Goal: Task Accomplishment & Management: Use online tool/utility

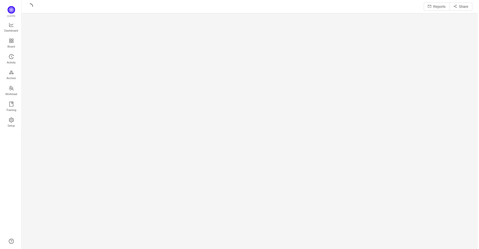
scroll to position [242, 446]
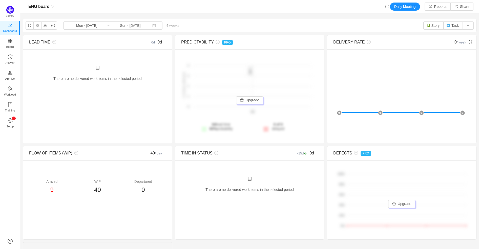
scroll to position [241, 446]
click at [399, 7] on button "Daily Meeting" at bounding box center [405, 7] width 30 height 8
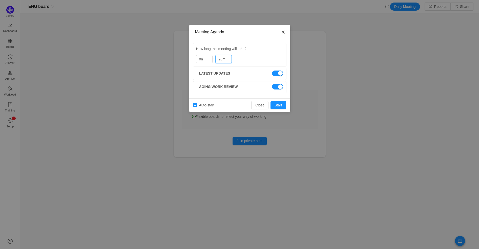
click at [286, 32] on span "Close" at bounding box center [283, 32] width 14 height 14
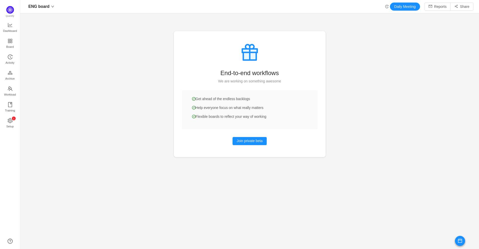
click at [385, 6] on icon "icon: history" at bounding box center [387, 7] width 4 height 4
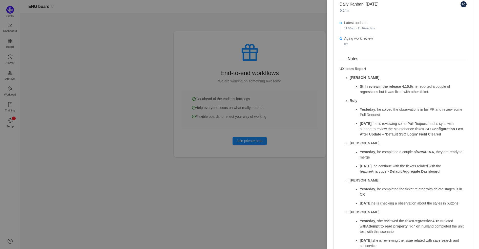
scroll to position [97, 0]
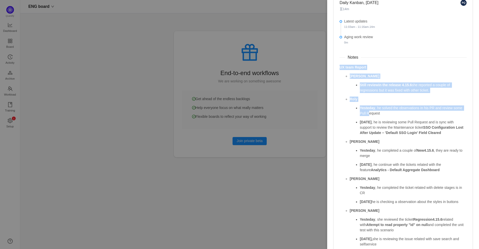
drag, startPoint x: 340, startPoint y: 66, endPoint x: 380, endPoint y: 116, distance: 63.4
click at [380, 116] on div "UX team Report [PERSON_NAME] reviewin the release 4.15.6 she reported a couple …" at bounding box center [402, 156] width 127 height 182
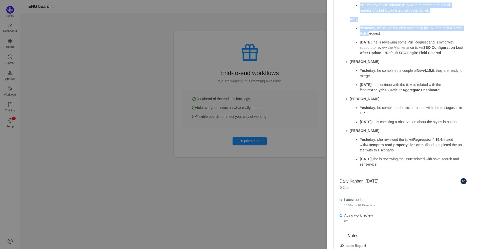
scroll to position [195, 0]
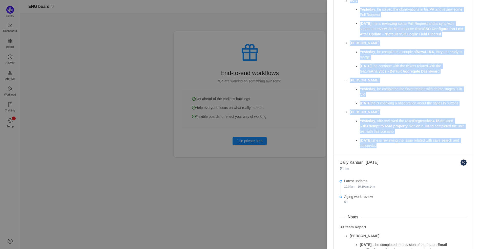
click at [384, 148] on p "[DATE], she is reviewing the issue related with save search and selfservice" at bounding box center [413, 143] width 107 height 11
copy div "UX team Report [PERSON_NAME] reviewin the release 4.15.6 she reported a couple …"
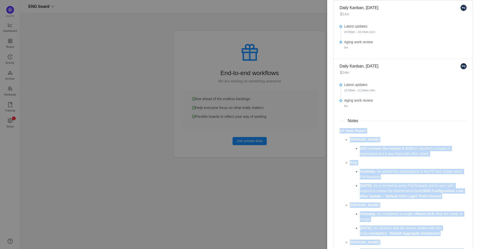
scroll to position [0, 0]
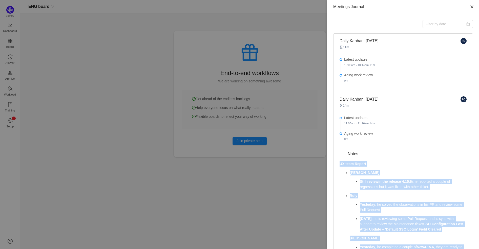
click at [470, 6] on icon "icon: close" at bounding box center [472, 7] width 4 height 4
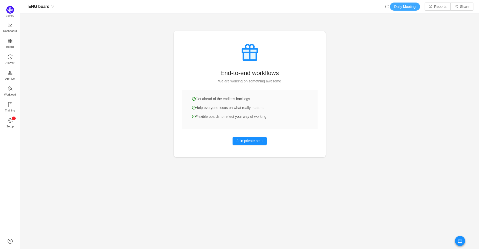
click at [401, 8] on button "Daily Meeting" at bounding box center [405, 7] width 30 height 8
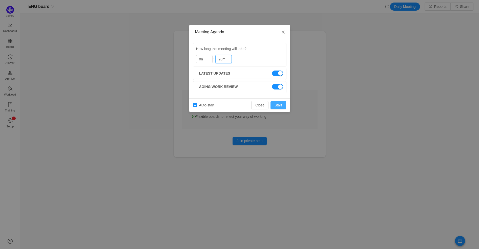
click at [275, 104] on button "Start" at bounding box center [278, 105] width 16 height 8
